Goal: Task Accomplishment & Management: Complete application form

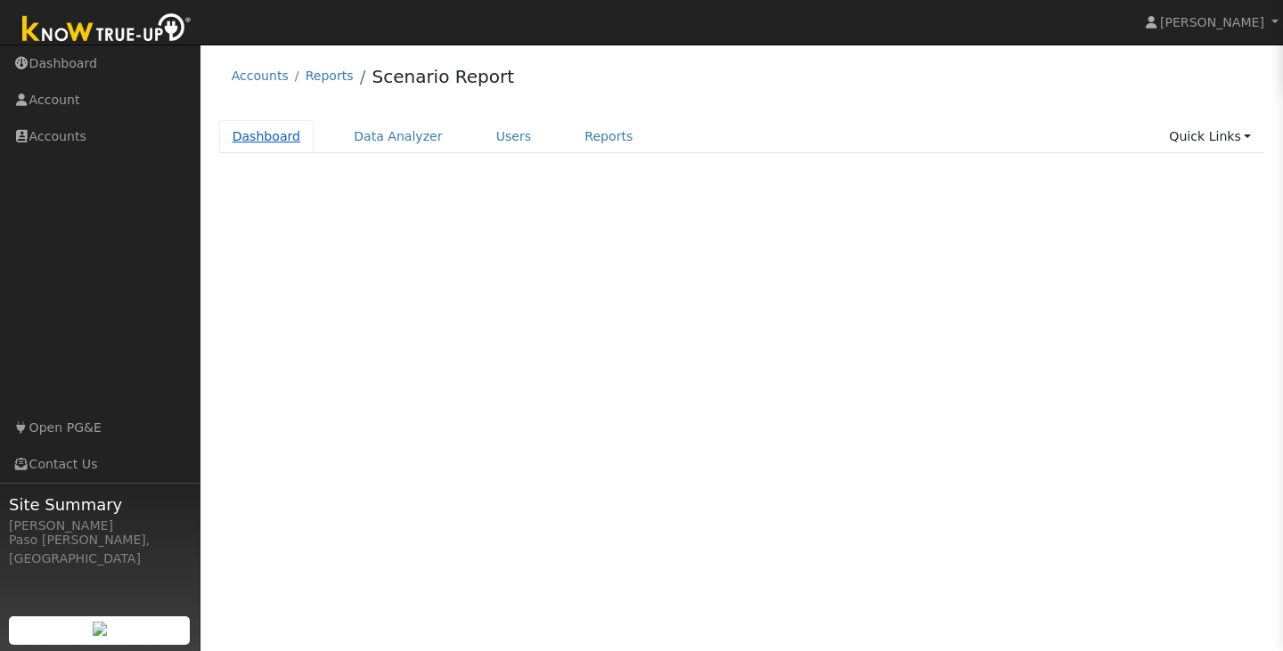
click at [273, 142] on link "Dashboard" at bounding box center [266, 136] width 95 height 33
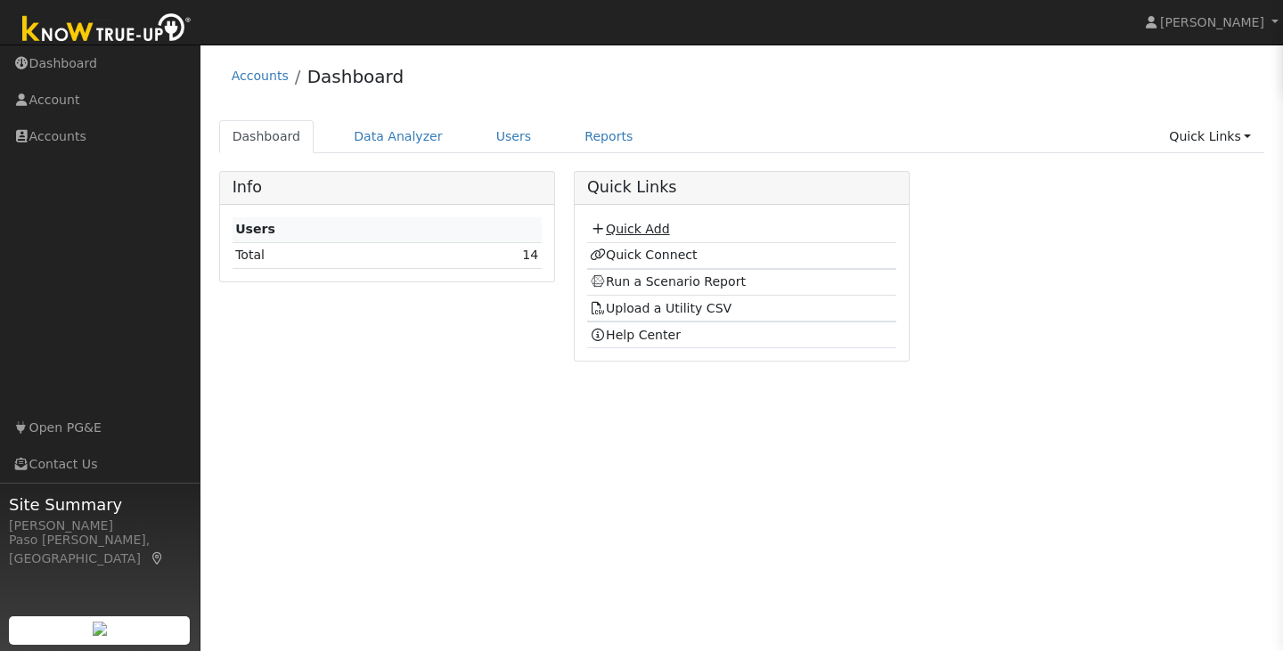
click at [666, 220] on td "Quick Add" at bounding box center [741, 230] width 309 height 26
click at [661, 224] on link "Quick Add" at bounding box center [629, 229] width 79 height 14
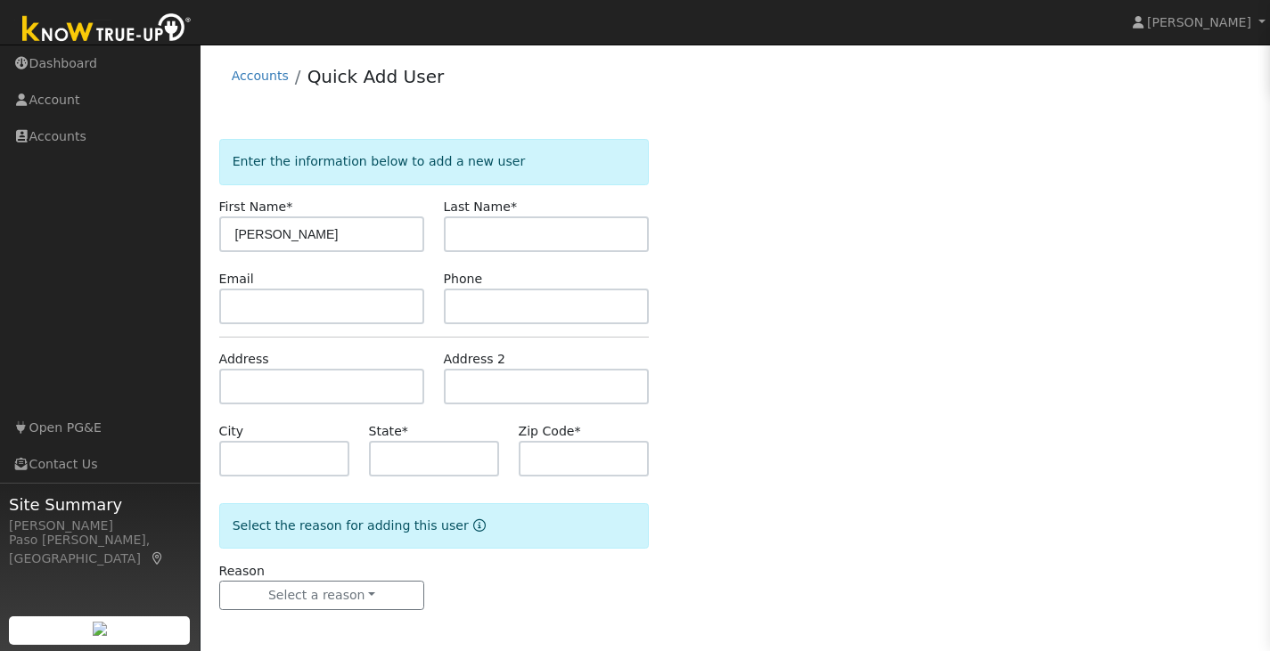
type input "[PERSON_NAME]"
click at [391, 456] on input "text" at bounding box center [434, 459] width 131 height 36
type input "CA"
click at [567, 464] on input "text" at bounding box center [584, 459] width 131 height 36
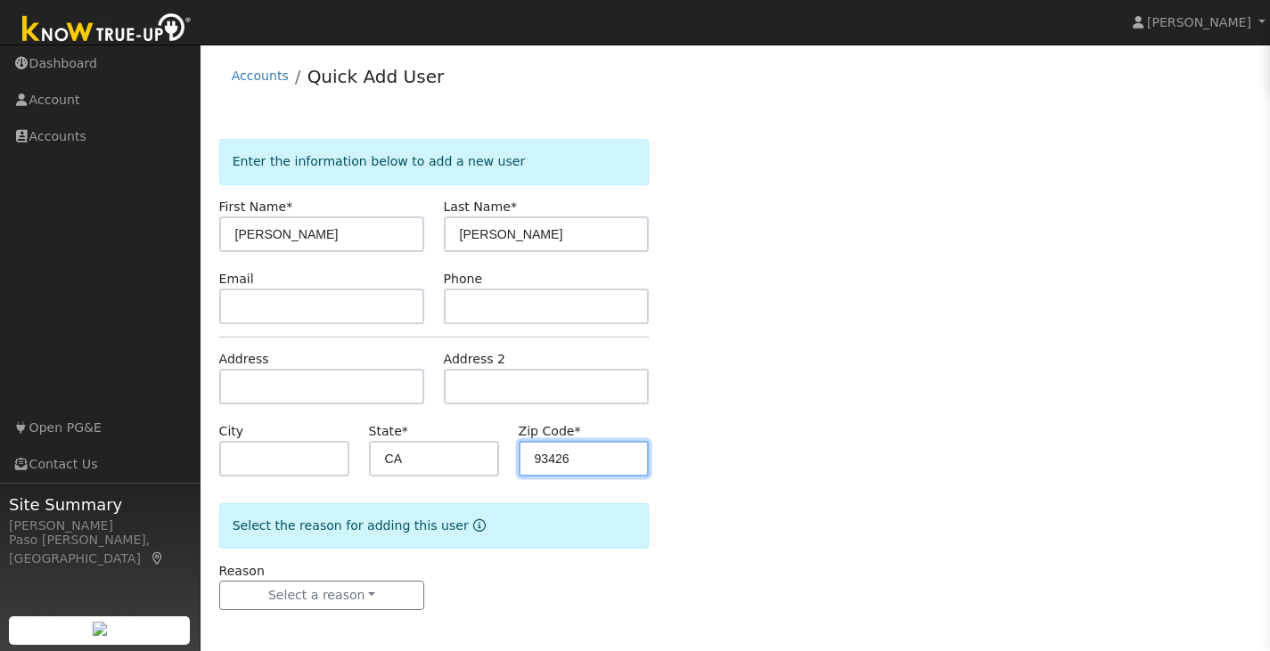
type input "93426"
click at [953, 560] on div "Enter the information below to add a new user First Name * Jared Last Name * Ju…" at bounding box center [735, 392] width 1033 height 507
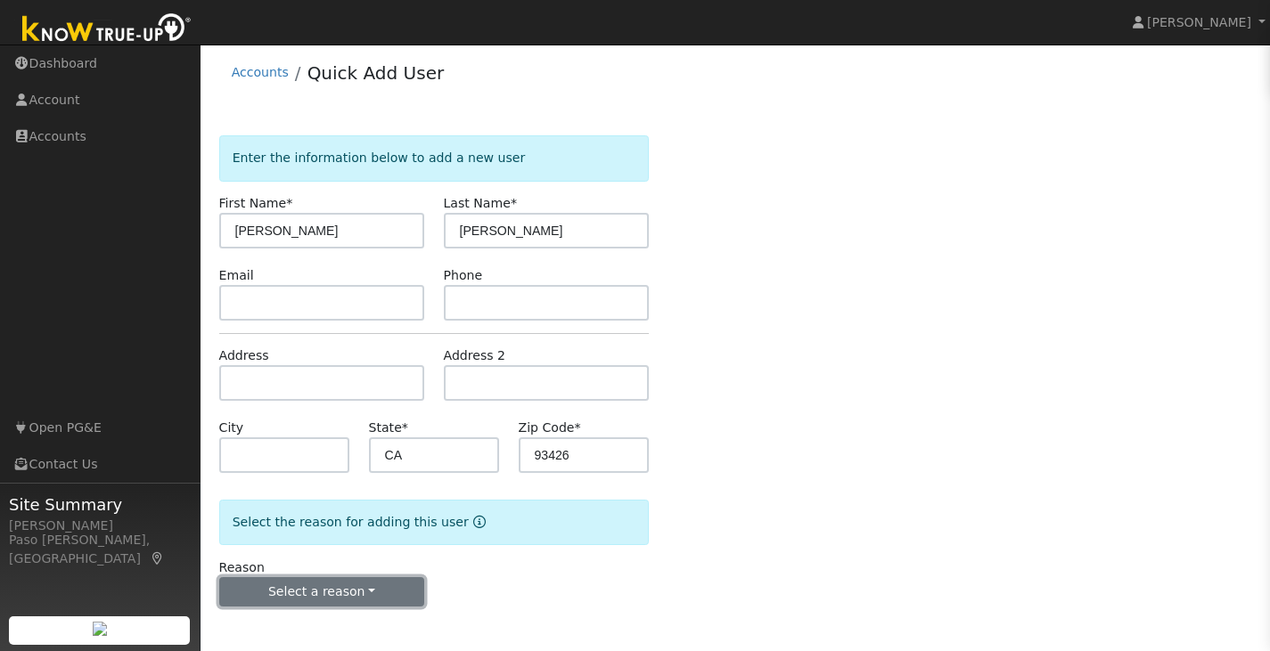
click at [280, 590] on button "Select a reason" at bounding box center [322, 592] width 206 height 30
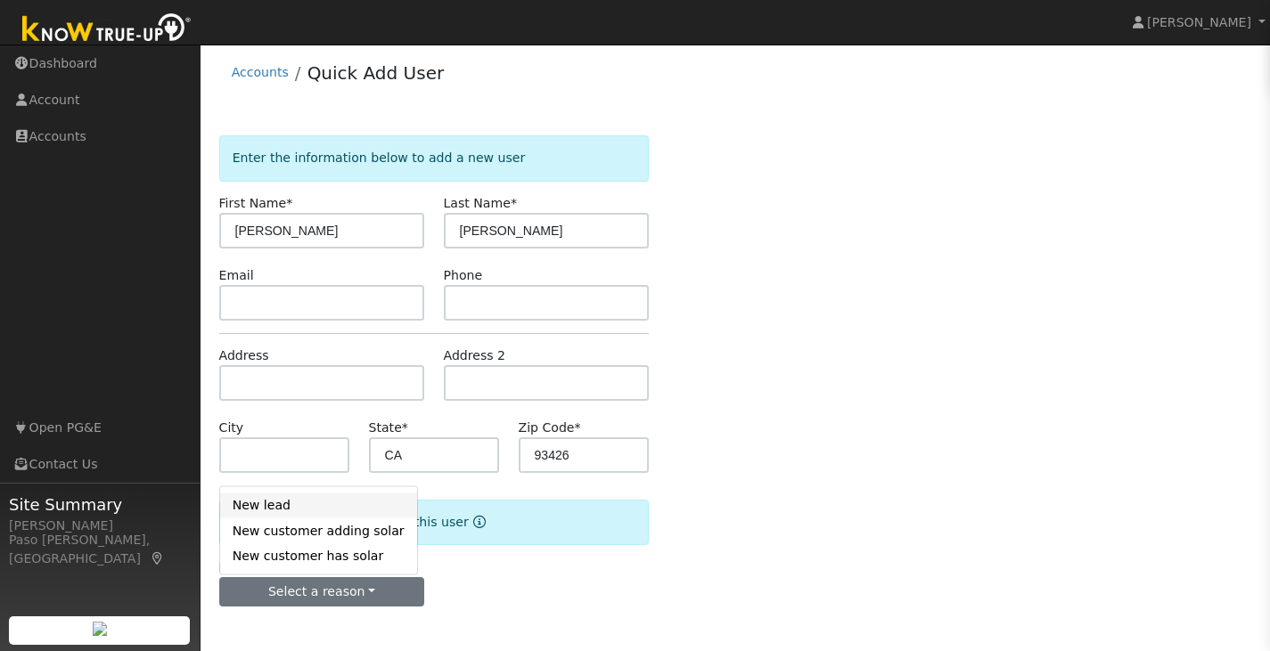
click at [296, 510] on link "New lead" at bounding box center [318, 505] width 197 height 25
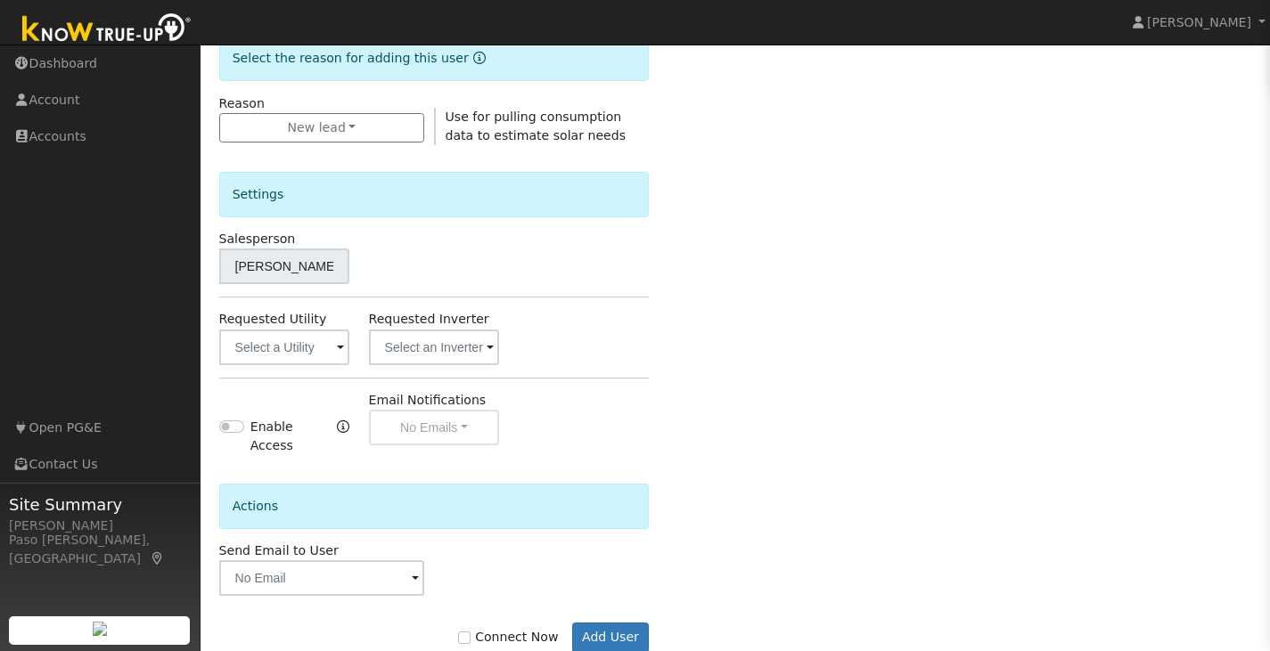
scroll to position [503, 0]
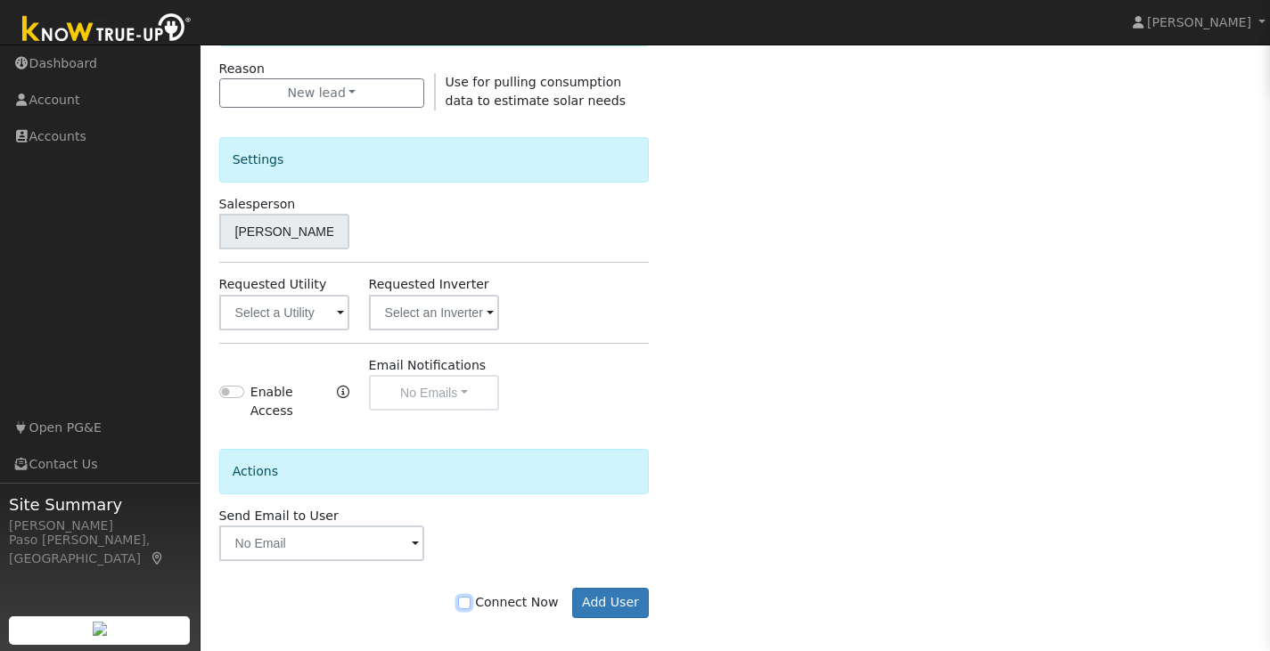
click at [470, 597] on input "Connect Now" at bounding box center [464, 603] width 12 height 12
checkbox input "true"
click at [596, 588] on button "Add User" at bounding box center [611, 603] width 78 height 30
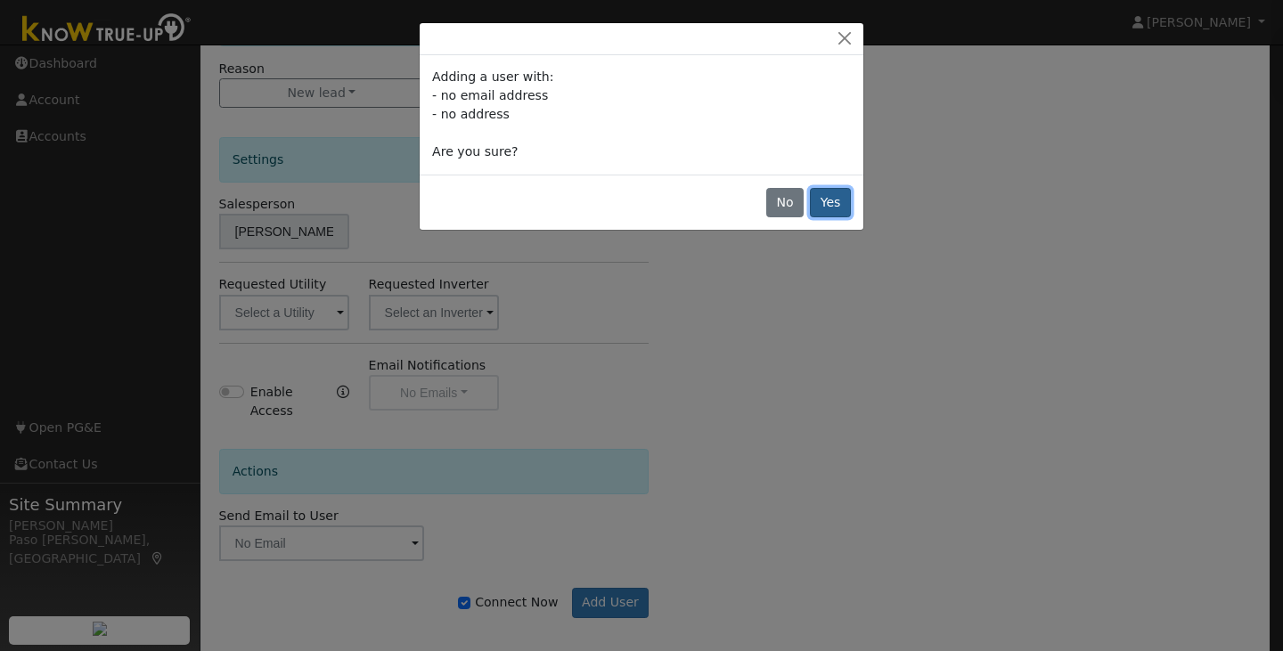
click at [839, 193] on button "Yes" at bounding box center [830, 203] width 41 height 30
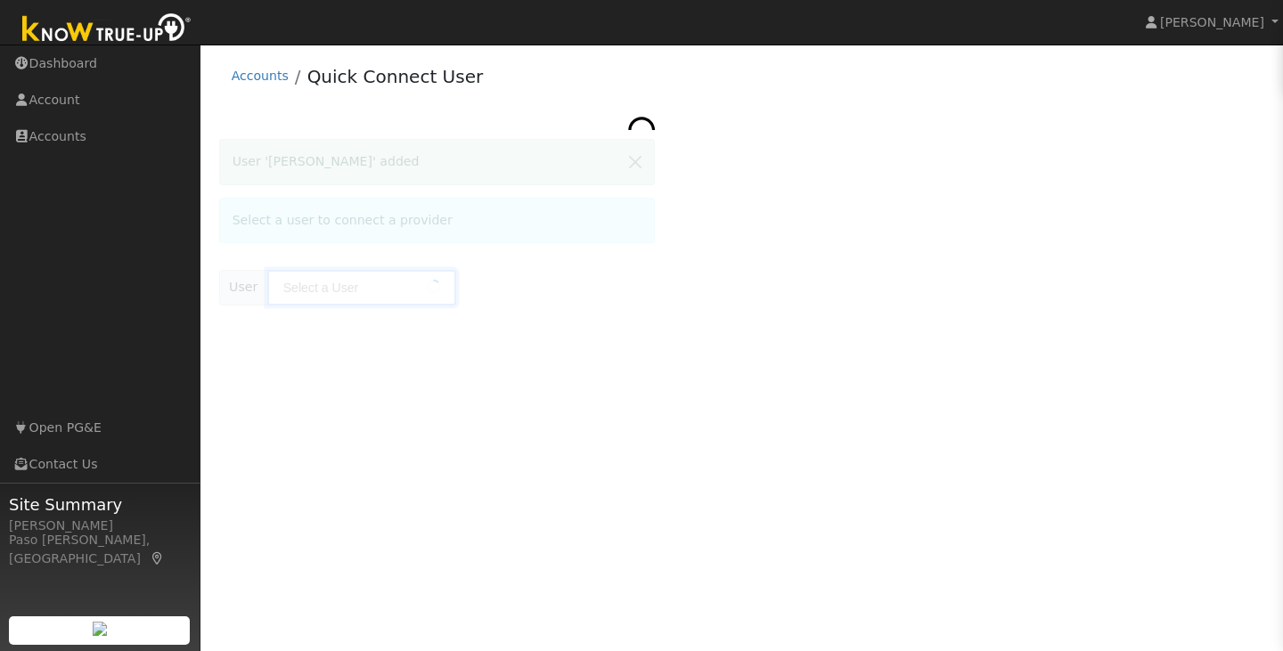
type input "[PERSON_NAME]"
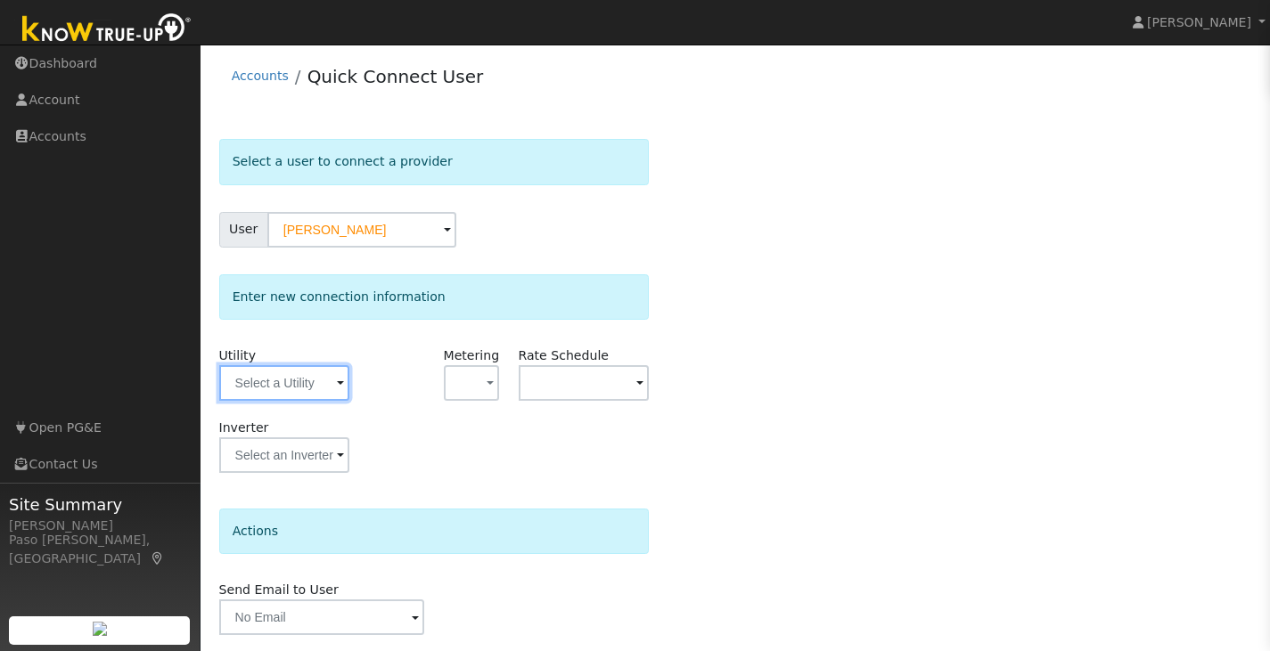
click at [321, 374] on input "text" at bounding box center [284, 383] width 131 height 36
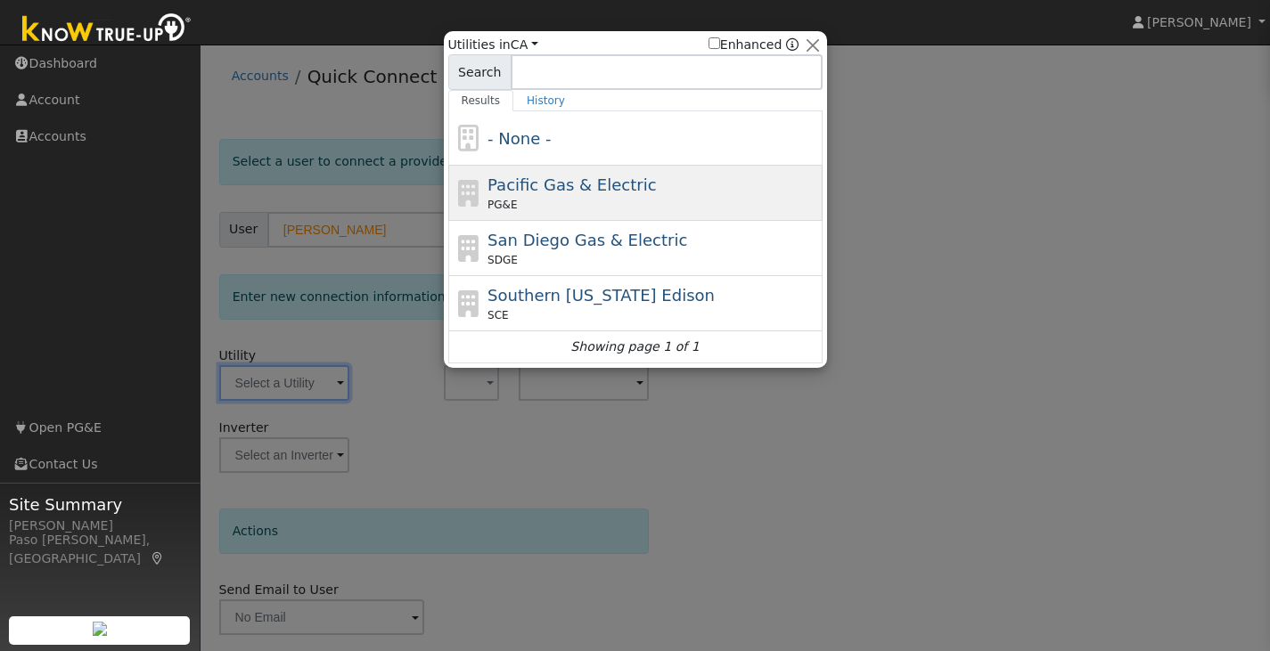
click at [582, 173] on div "Pacific Gas & Electric PG&E" at bounding box center [652, 193] width 331 height 40
type input "PG&E"
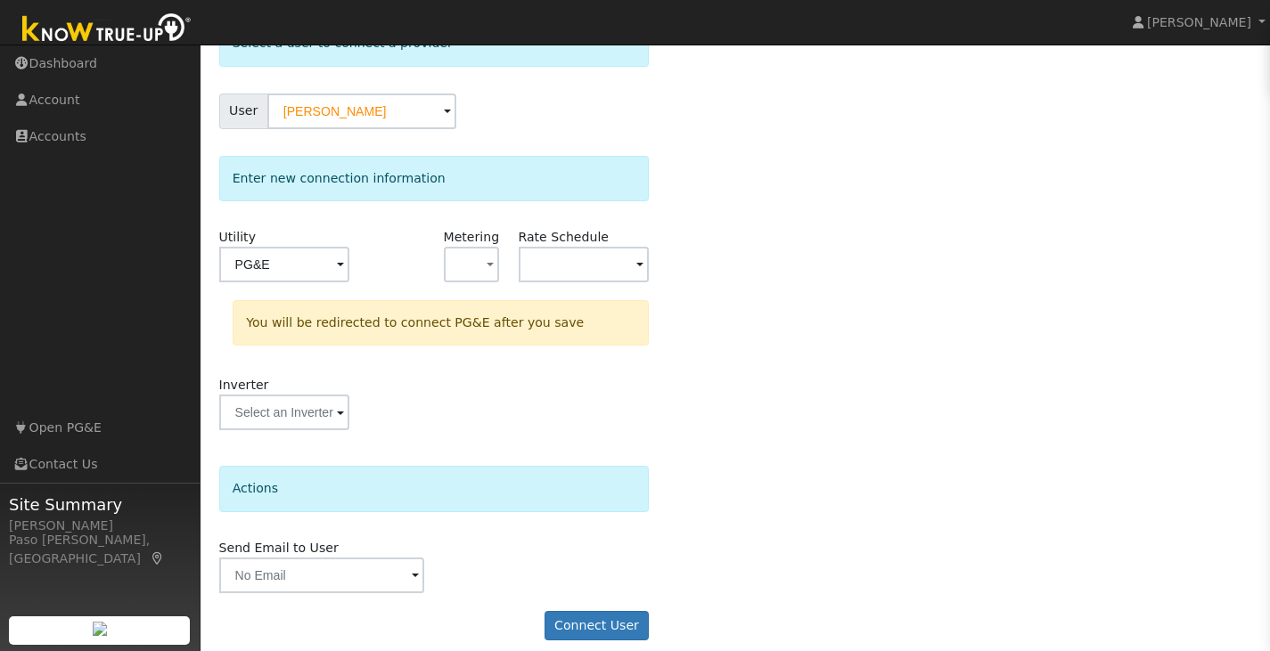
scroll to position [135, 0]
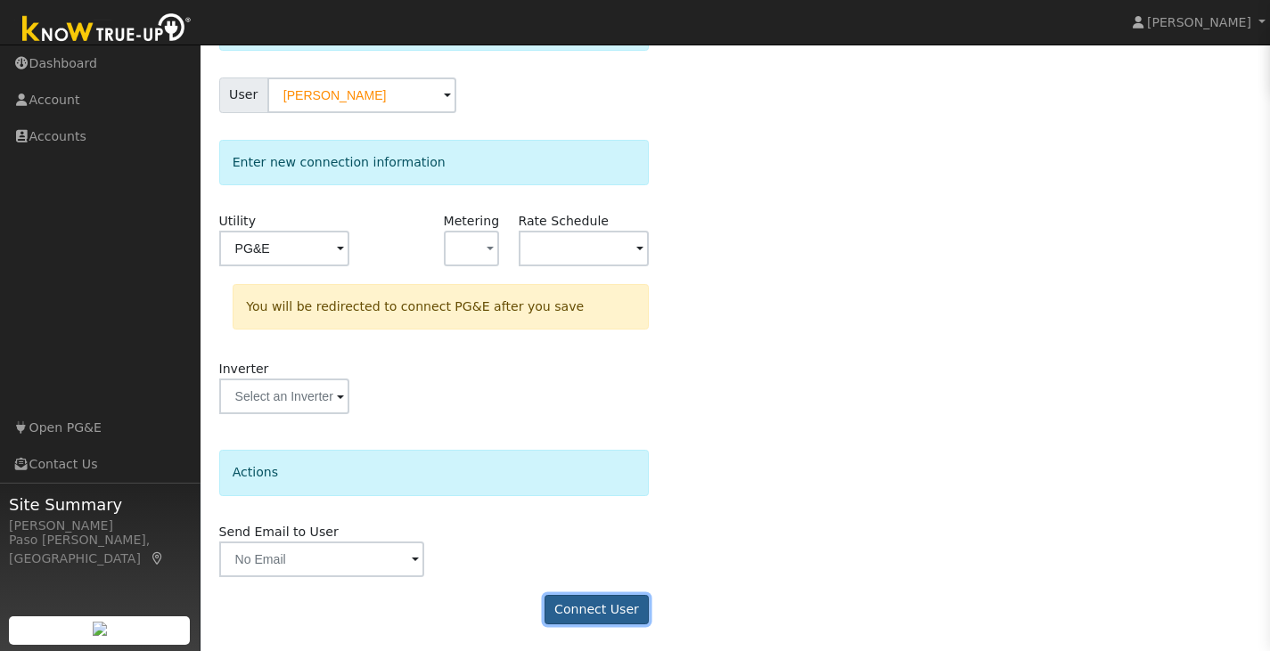
click at [569, 601] on button "Connect User" at bounding box center [596, 610] width 105 height 30
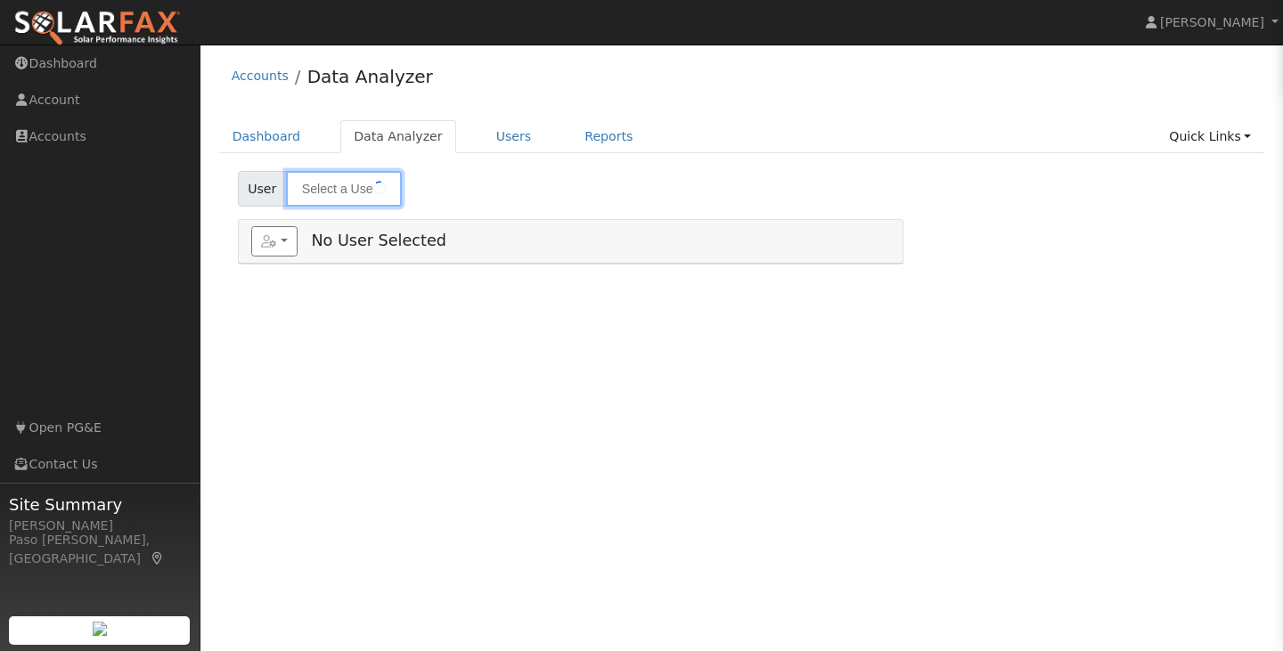
type input "[PERSON_NAME]"
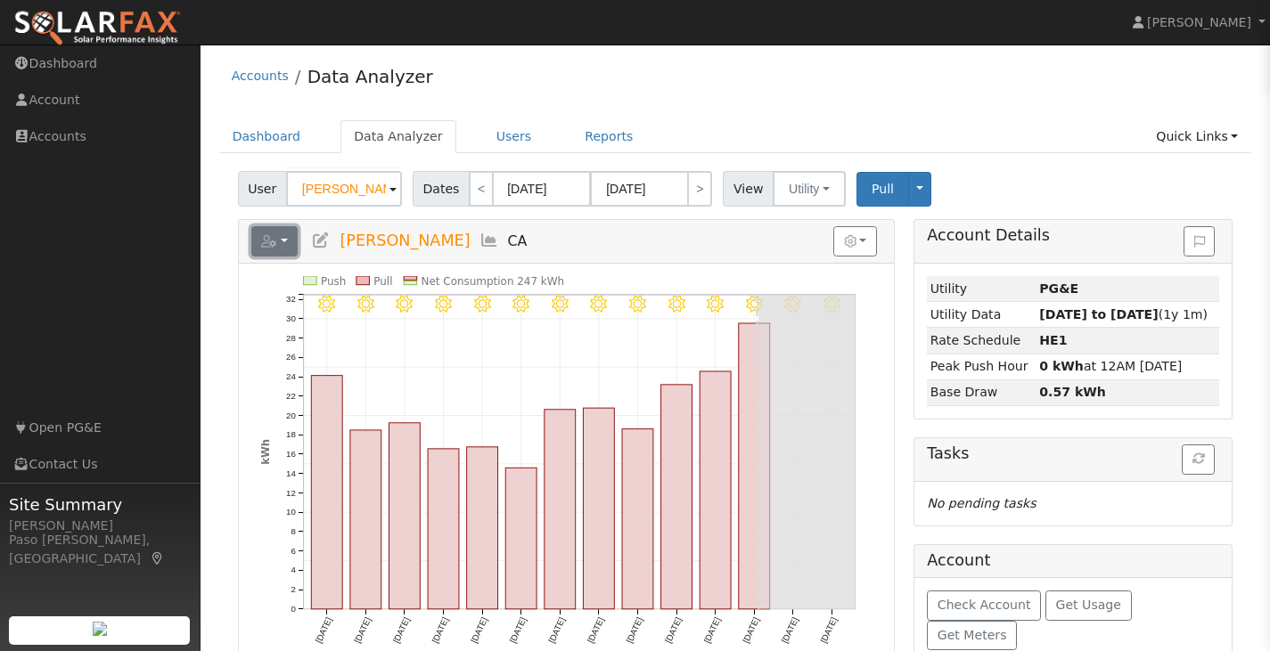
click at [290, 244] on button "button" at bounding box center [274, 241] width 47 height 30
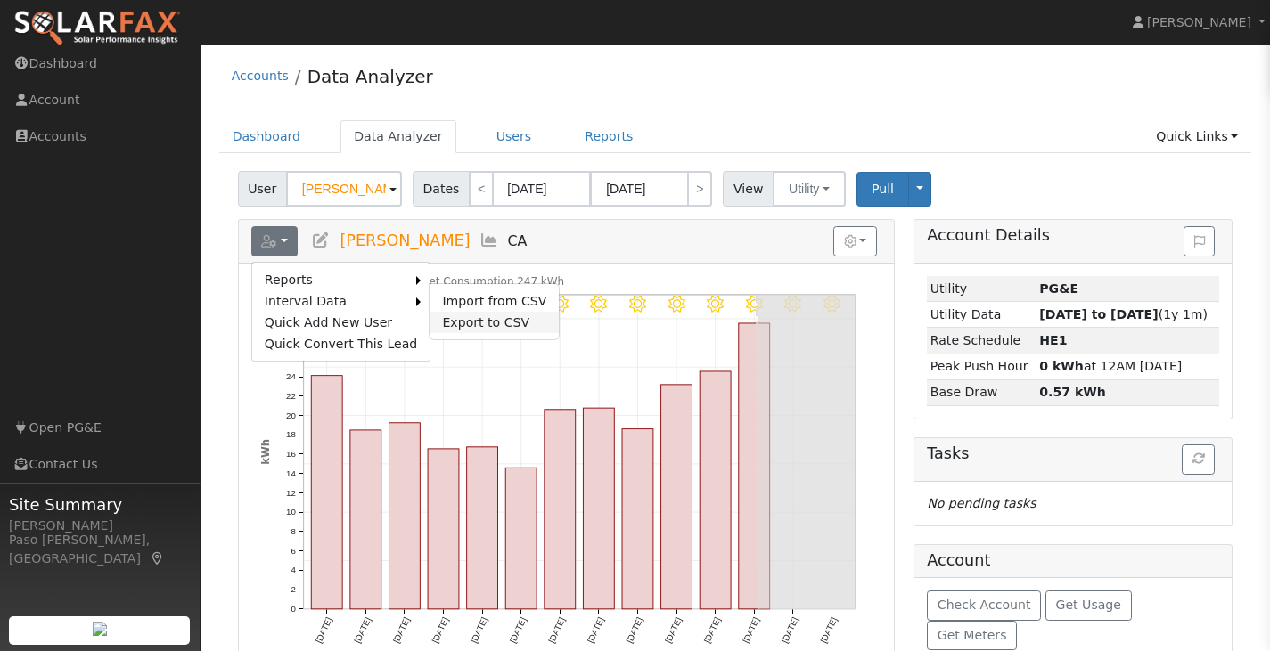
click at [431, 312] on link "Export to CSV" at bounding box center [493, 322] width 129 height 21
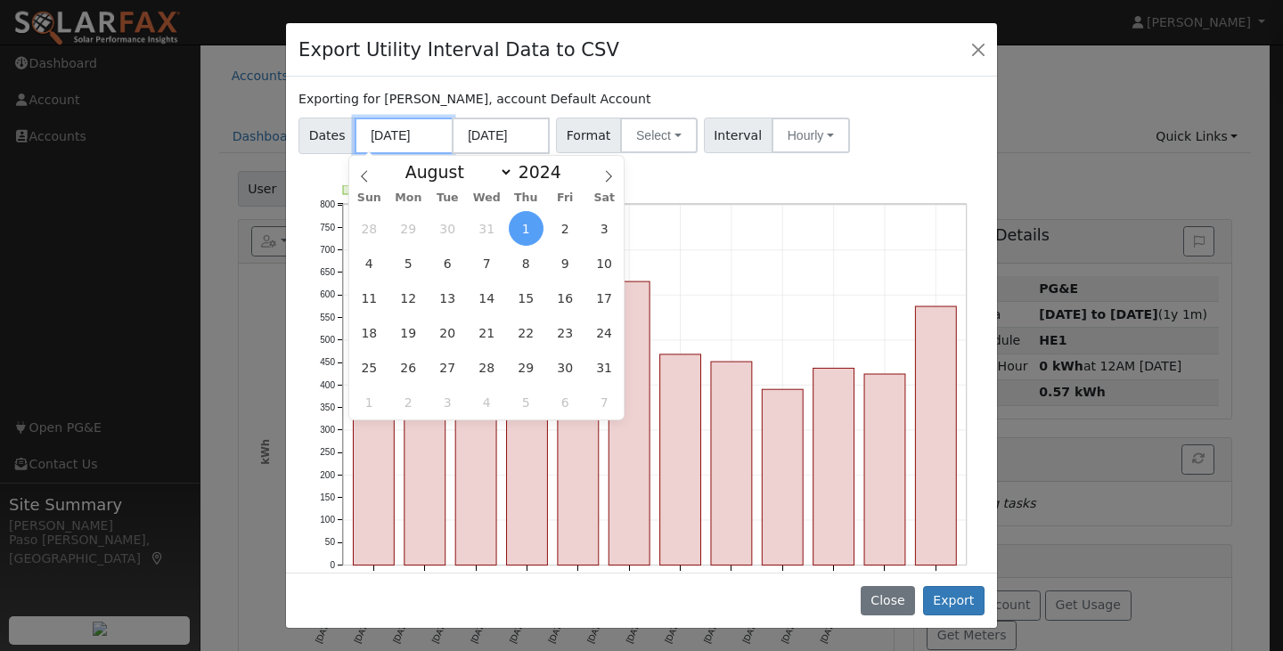
click at [376, 141] on input "08/01/2024" at bounding box center [404, 136] width 98 height 37
click at [460, 332] on span "20" at bounding box center [447, 332] width 35 height 35
type input "08/20/2024"
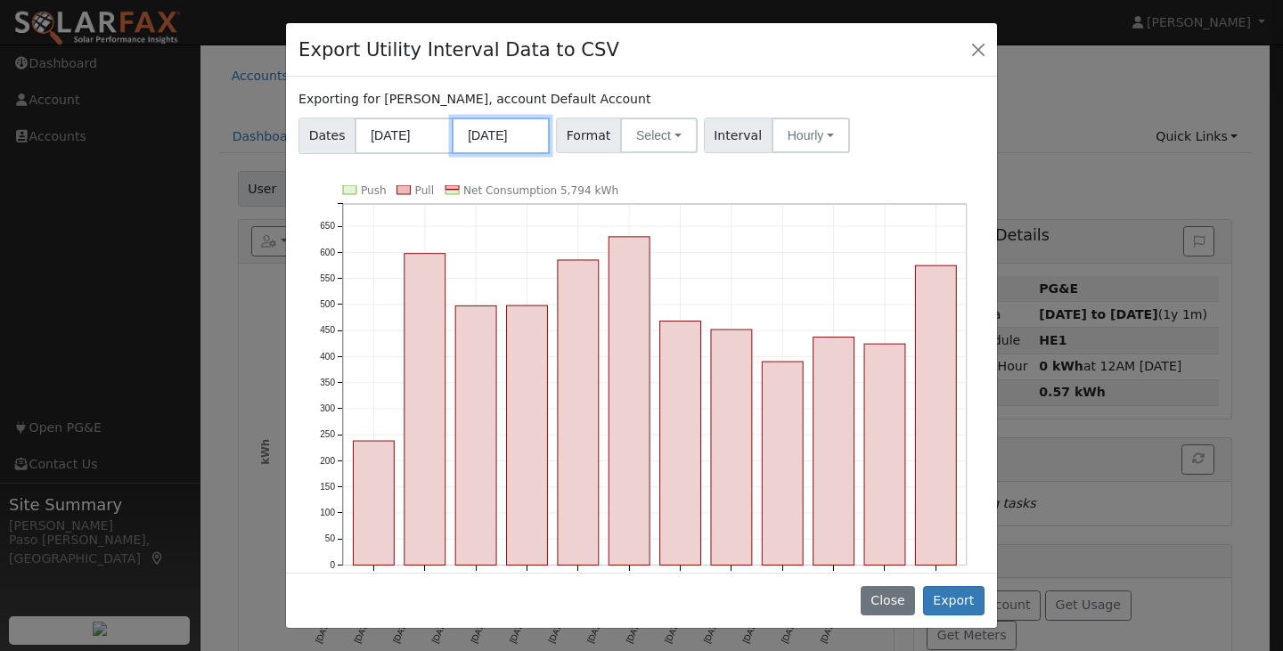
click at [502, 136] on input "07/31/2025" at bounding box center [501, 136] width 98 height 37
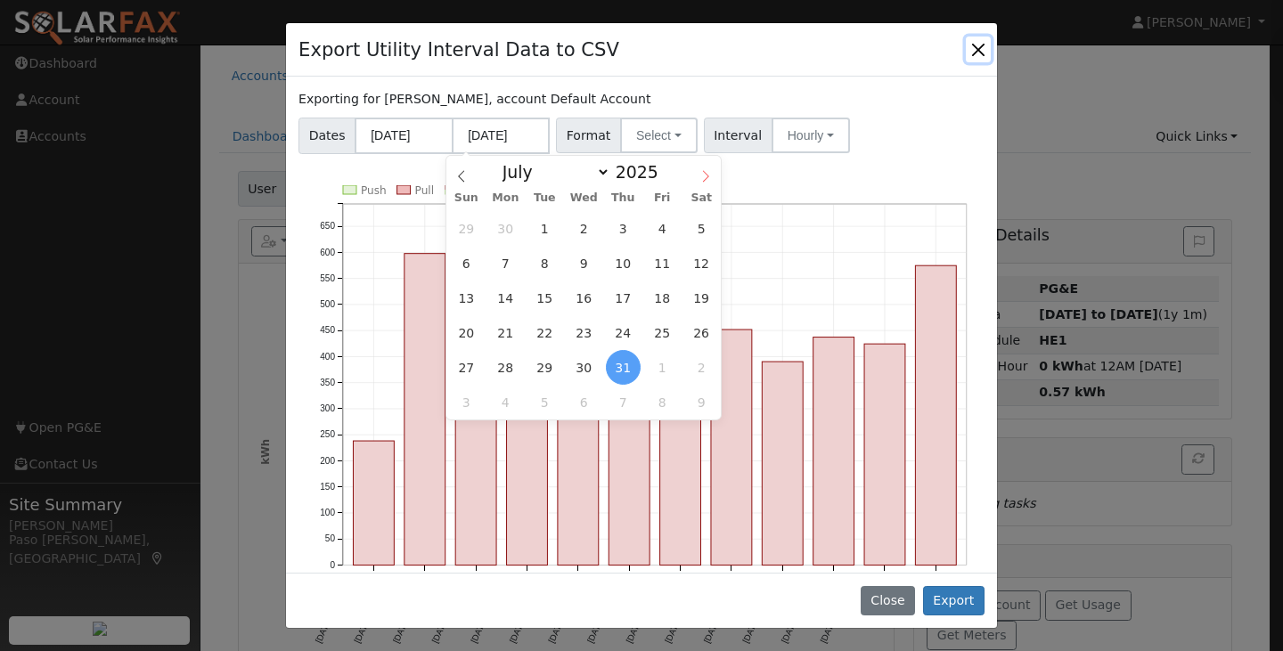
click at [701, 178] on icon at bounding box center [705, 176] width 12 height 12
select select "7"
click at [573, 320] on span "20" at bounding box center [584, 332] width 35 height 35
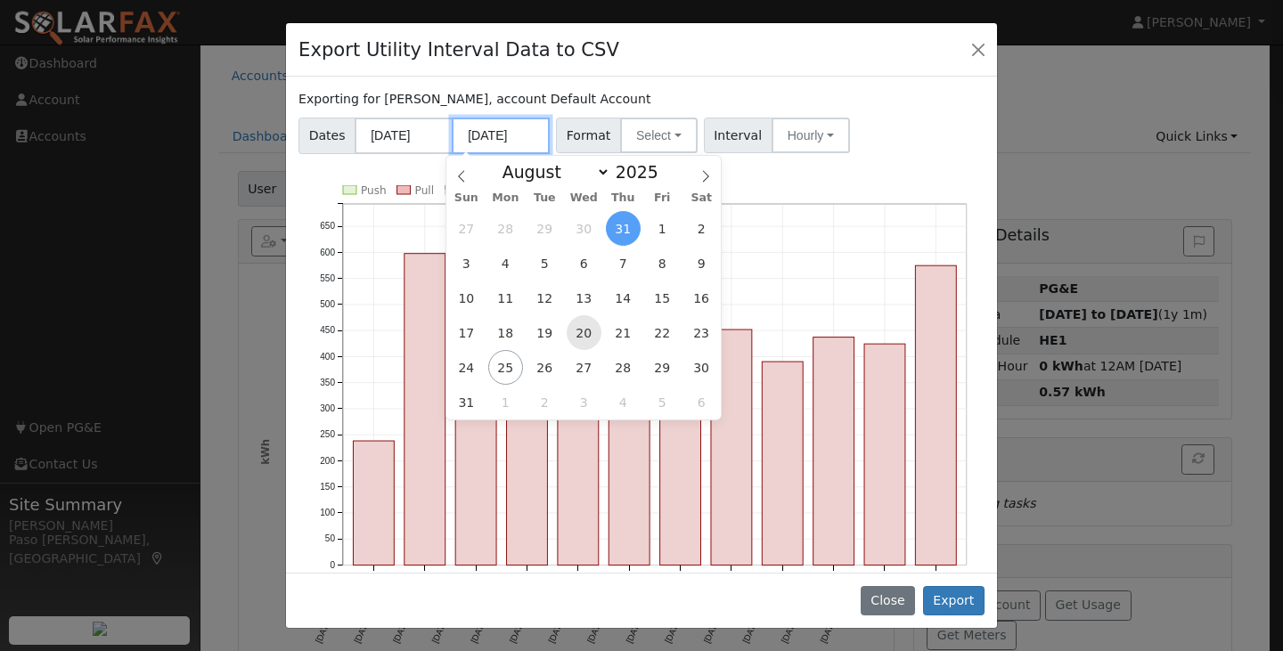
type input "08/20/2025"
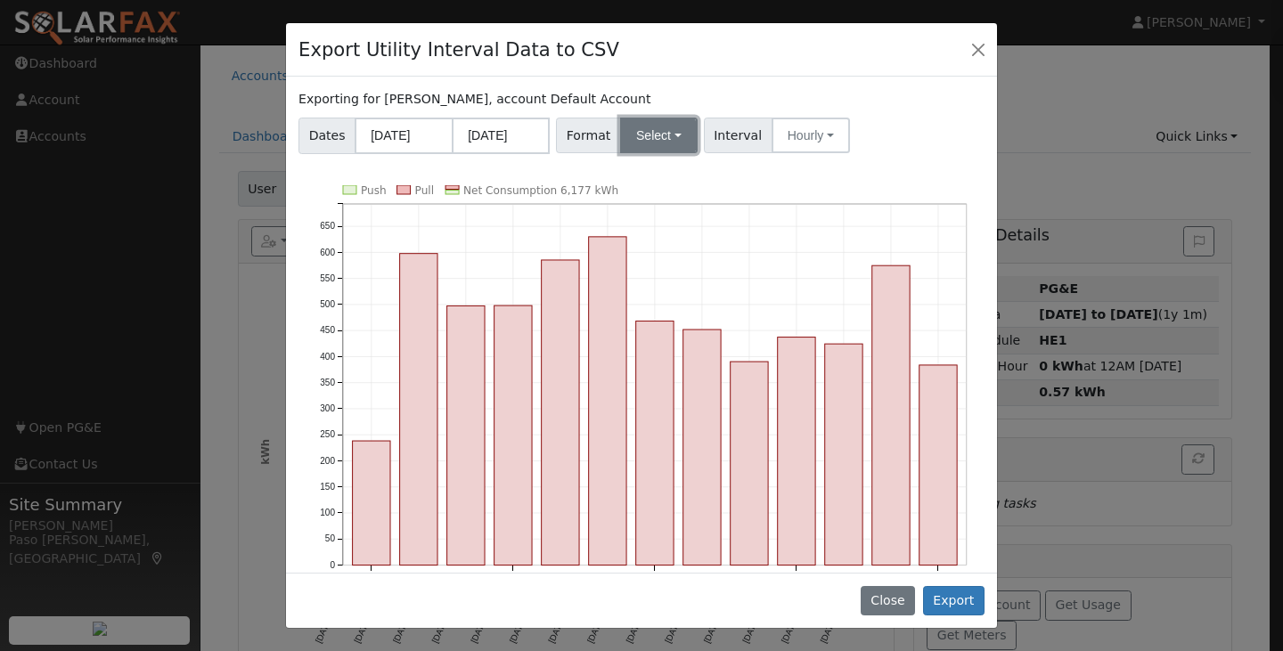
click at [669, 147] on button "Select" at bounding box center [659, 136] width 78 height 36
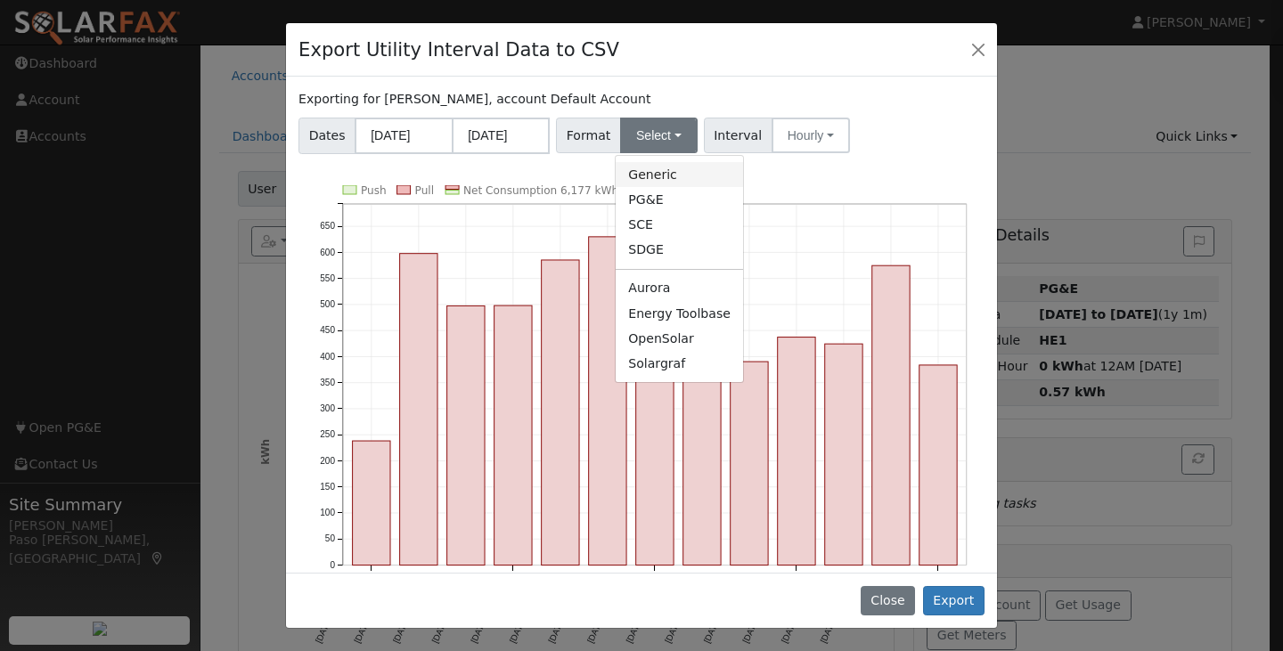
click at [671, 183] on link "Generic" at bounding box center [679, 174] width 127 height 25
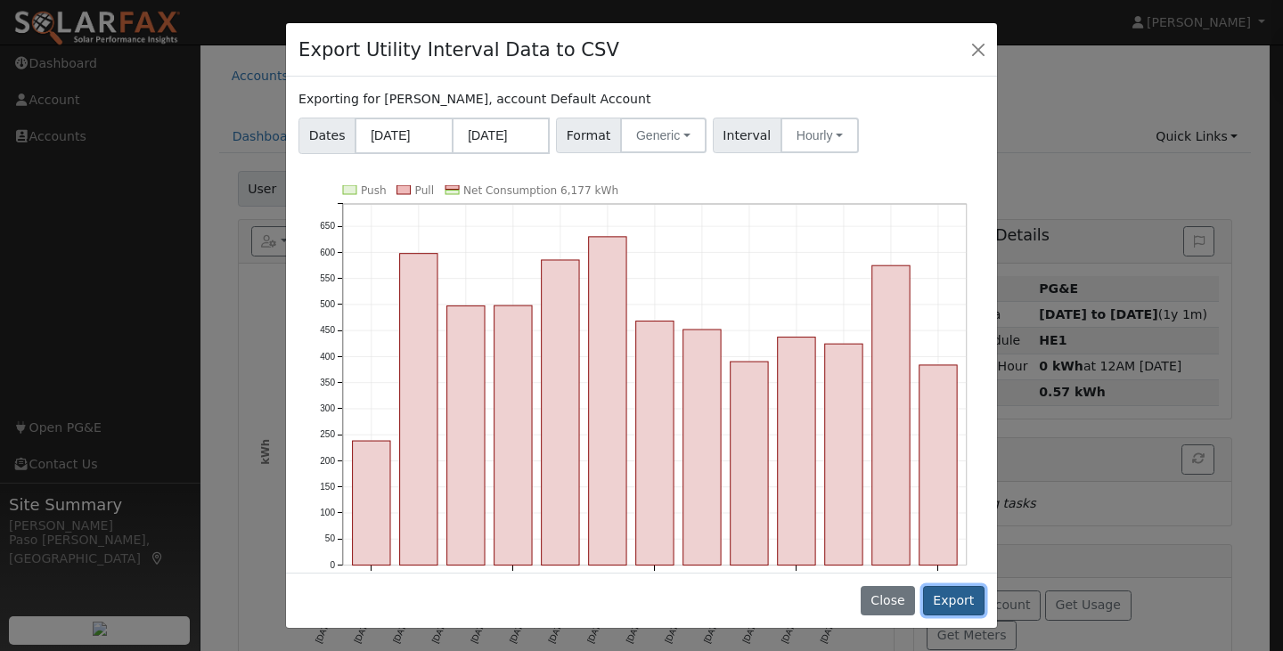
click at [952, 592] on button "Export" at bounding box center [953, 601] width 61 height 30
